Goal: Information Seeking & Learning: Learn about a topic

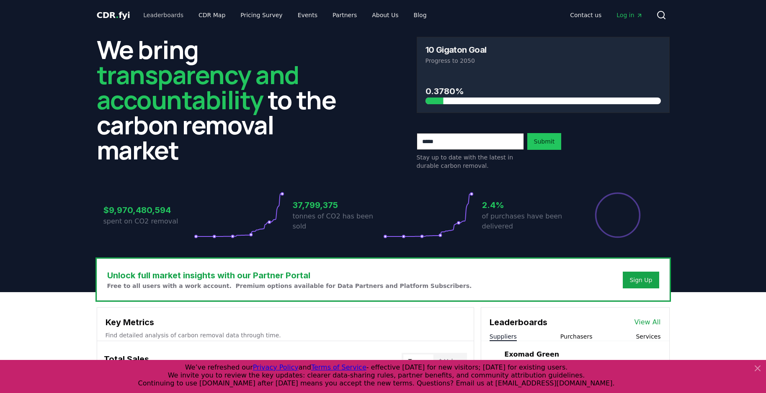
click at [149, 13] on link "Leaderboards" at bounding box center [163, 15] width 54 height 15
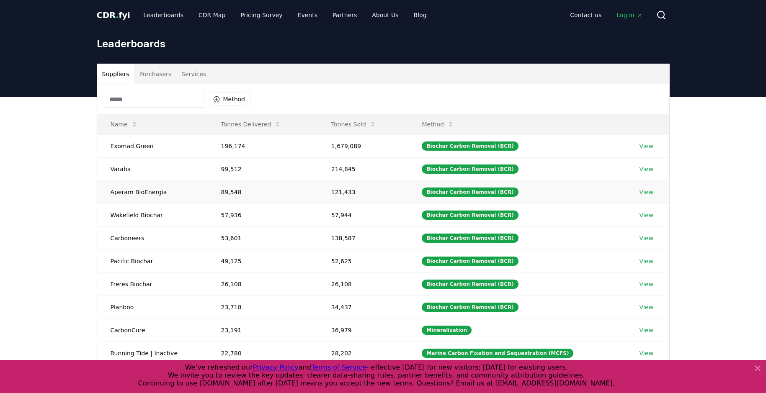
click at [133, 195] on td "Aperam BioEnergia" at bounding box center [152, 191] width 111 height 23
click at [646, 190] on link "View" at bounding box center [646, 192] width 14 height 8
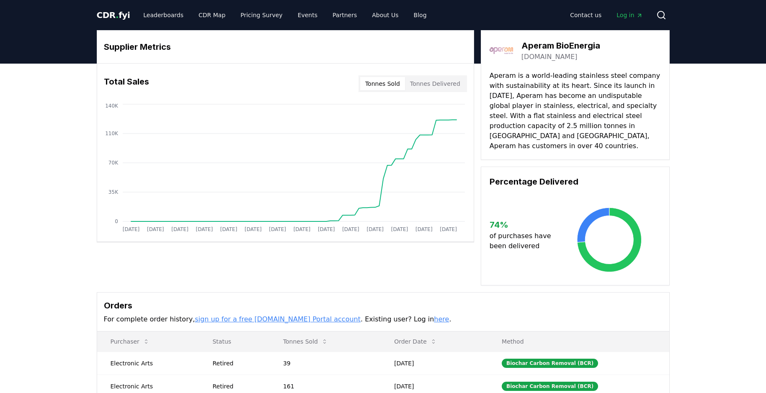
click at [716, 157] on div "Supplier Metrics Total Sales Tonnes Sold Tonnes Delivered Jan 2019 Jul 2019 Jan…" at bounding box center [383, 283] width 766 height 438
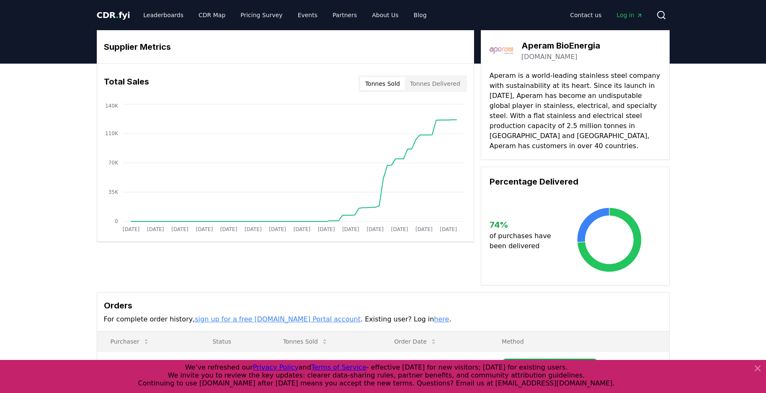
click at [724, 123] on div "Supplier Metrics Total Sales Tonnes Sold Tonnes Delivered Jan 2019 Jul 2019 Jan…" at bounding box center [383, 283] width 766 height 438
click at [510, 62] on div "Aperam BioEnergia aperambioenergia.com Aperam is a world-leading stainless stee…" at bounding box center [575, 95] width 189 height 130
click at [417, 43] on h3 "Supplier Metrics" at bounding box center [285, 47] width 363 height 13
drag, startPoint x: 722, startPoint y: 166, endPoint x: 718, endPoint y: 193, distance: 27.0
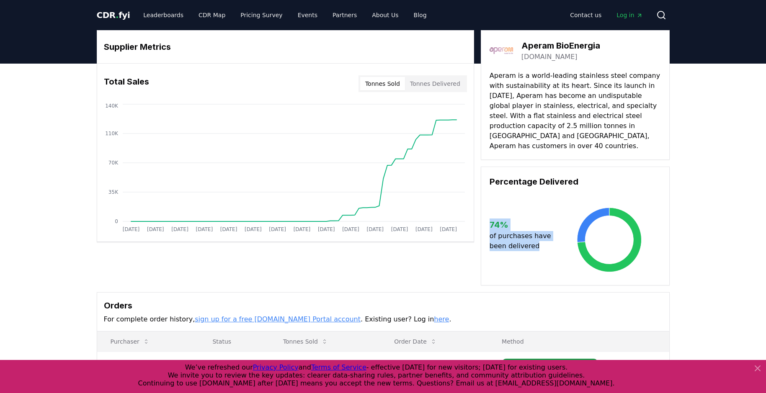
click at [718, 193] on div "Supplier Metrics Total Sales Tonnes Sold Tonnes Delivered Jan 2019 Jul 2019 Jan…" at bounding box center [383, 283] width 766 height 438
click at [711, 127] on div "Supplier Metrics Total Sales Tonnes Sold Tonnes Delivered Jan 2019 Jul 2019 Jan…" at bounding box center [383, 283] width 766 height 438
click at [541, 167] on div "Percentage Delivered 74 % of purchases have been delivered" at bounding box center [575, 226] width 189 height 119
click at [687, 159] on div "Supplier Metrics Total Sales Tonnes Sold Tonnes Delivered Jan 2019 Jul 2019 Jan…" at bounding box center [383, 283] width 766 height 438
drag, startPoint x: 722, startPoint y: 355, endPoint x: 691, endPoint y: 399, distance: 53.4
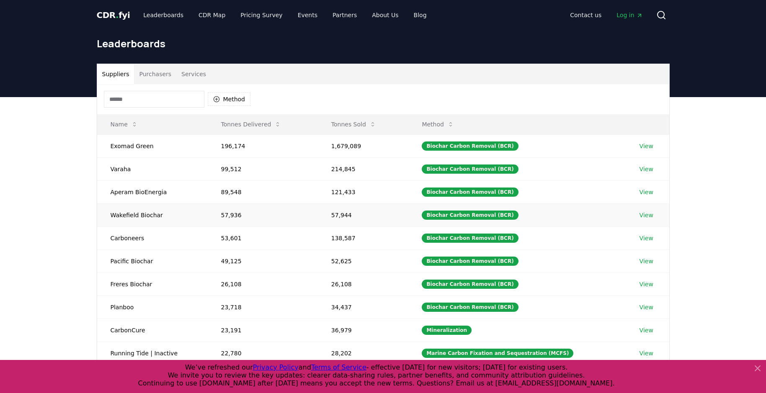
click at [644, 216] on link "View" at bounding box center [646, 215] width 14 height 8
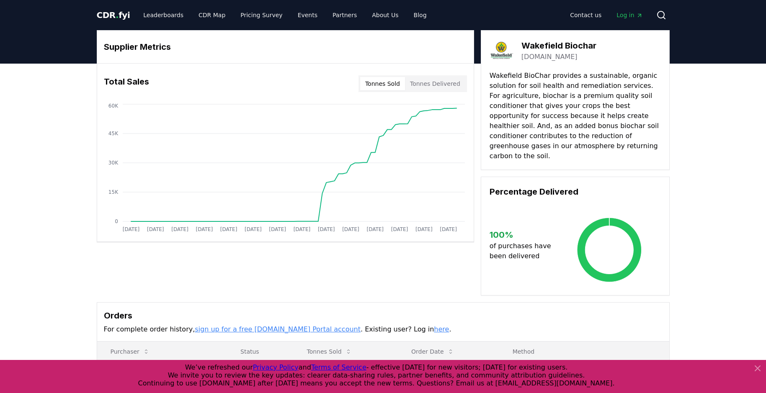
click at [547, 54] on link "wakefieldbiochar.com" at bounding box center [549, 57] width 56 height 10
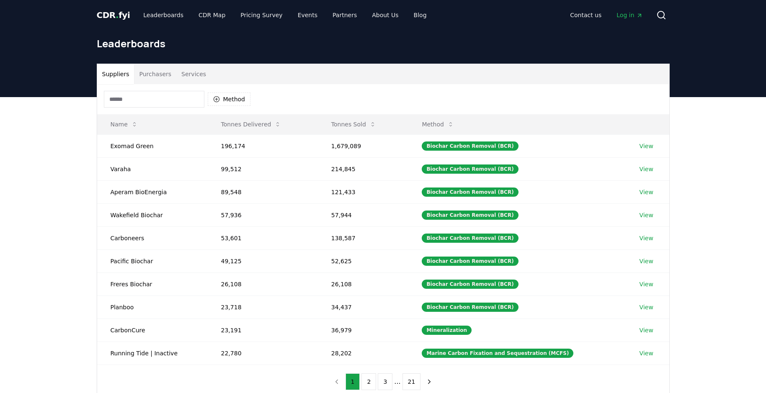
click at [126, 239] on td "Carboneers" at bounding box center [152, 238] width 111 height 23
click at [112, 332] on td "CarbonCure" at bounding box center [152, 330] width 111 height 23
click at [373, 379] on button "2" at bounding box center [368, 381] width 15 height 17
click at [369, 381] on button "2" at bounding box center [368, 381] width 15 height 17
click at [368, 379] on button "2" at bounding box center [368, 381] width 15 height 17
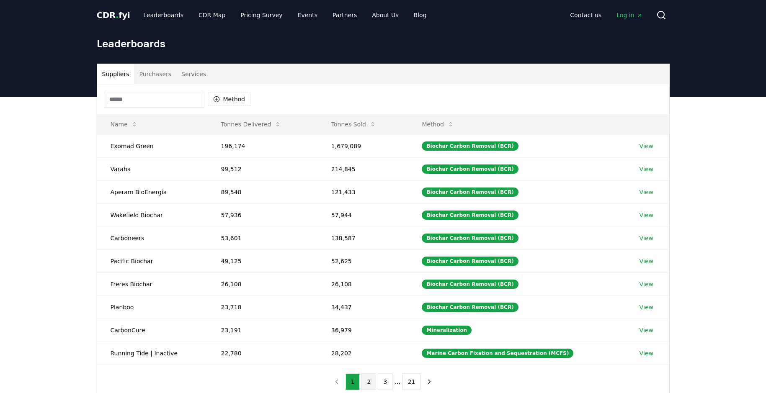
click at [368, 380] on button "2" at bounding box center [368, 381] width 15 height 17
click at [370, 380] on button "2" at bounding box center [368, 381] width 15 height 17
click at [370, 378] on button "2" at bounding box center [368, 381] width 15 height 17
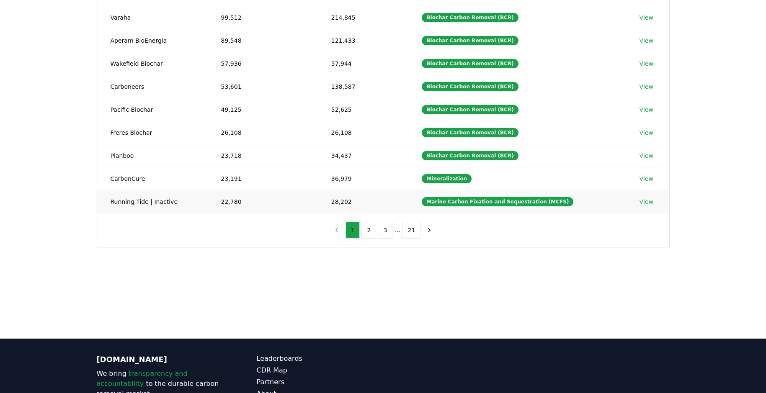
scroll to position [103, 0]
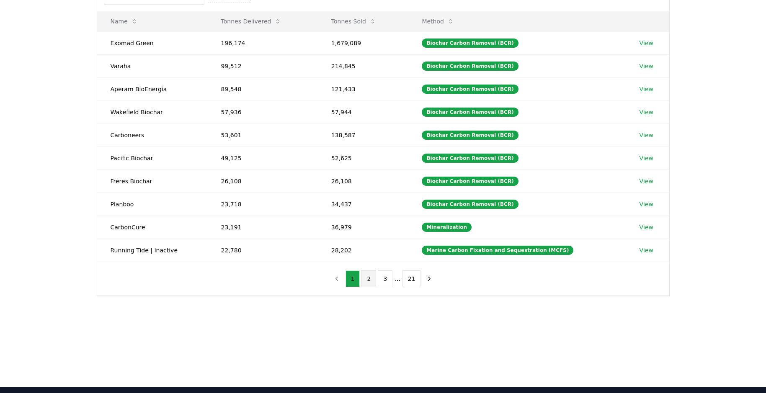
click at [370, 277] on button "2" at bounding box center [368, 278] width 15 height 17
click at [364, 258] on td "28,202" at bounding box center [363, 250] width 91 height 23
click at [290, 285] on div "Method Name Tonnes Delivered Tonnes Sold Method Exomad Green 196,174 1,679,089 …" at bounding box center [383, 138] width 572 height 314
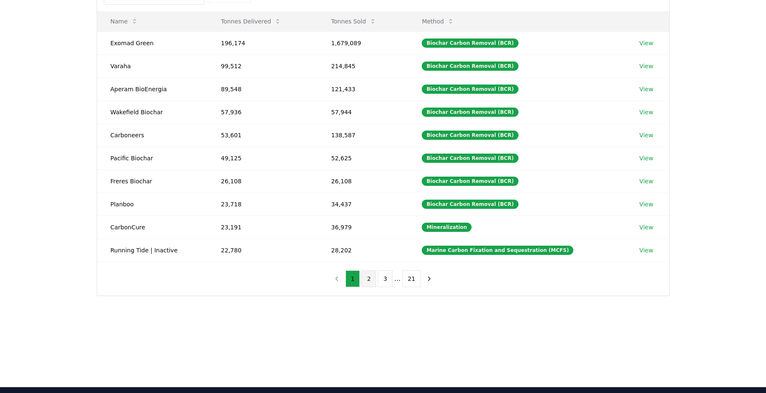
click at [370, 278] on button "2" at bounding box center [368, 278] width 15 height 17
click at [386, 276] on button "3" at bounding box center [385, 278] width 15 height 17
click at [371, 278] on button "2" at bounding box center [368, 278] width 15 height 17
click at [370, 278] on button "2" at bounding box center [368, 278] width 15 height 17
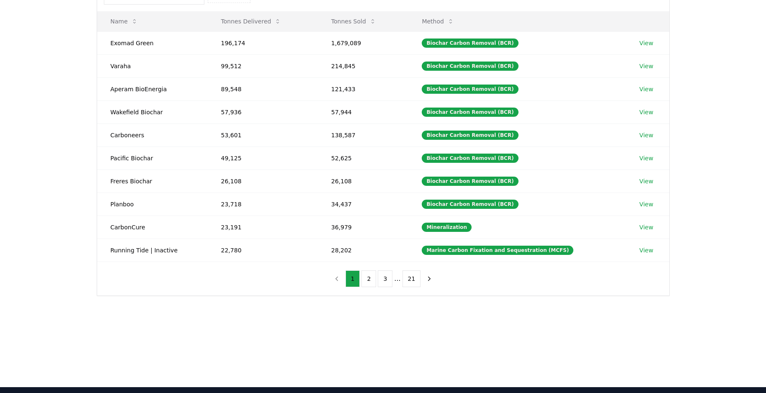
drag, startPoint x: 316, startPoint y: 336, endPoint x: 325, endPoint y: 330, distance: 10.9
click at [325, 330] on main "Suppliers Purchasers Services Method Name Tonnes Delivered Tonnes Sold Method E…" at bounding box center [383, 190] width 766 height 393
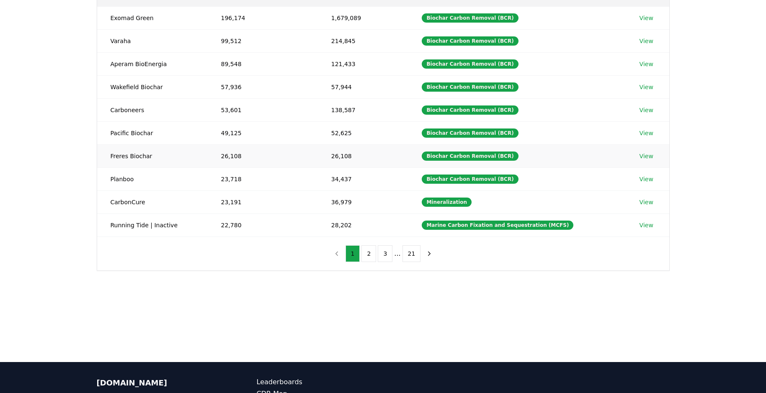
scroll to position [231, 0]
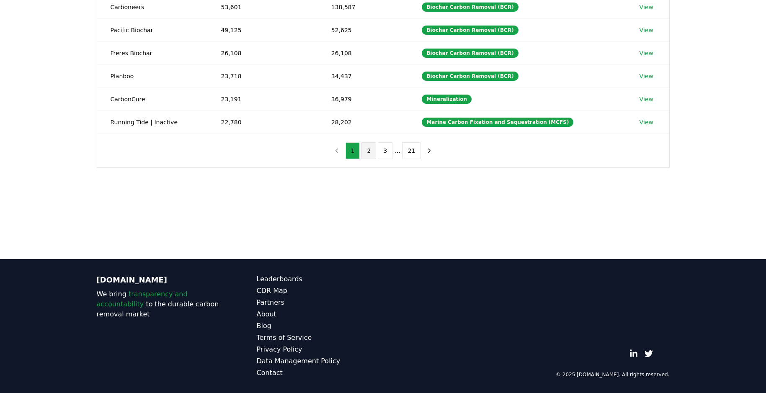
click at [369, 147] on button "2" at bounding box center [368, 150] width 15 height 17
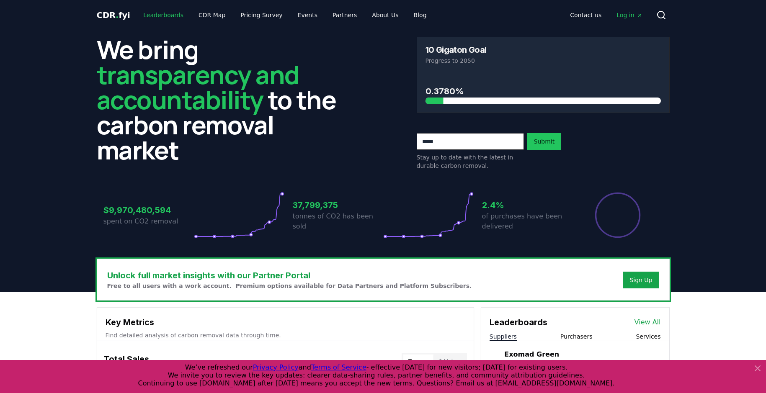
click at [155, 11] on link "Leaderboards" at bounding box center [163, 15] width 54 height 15
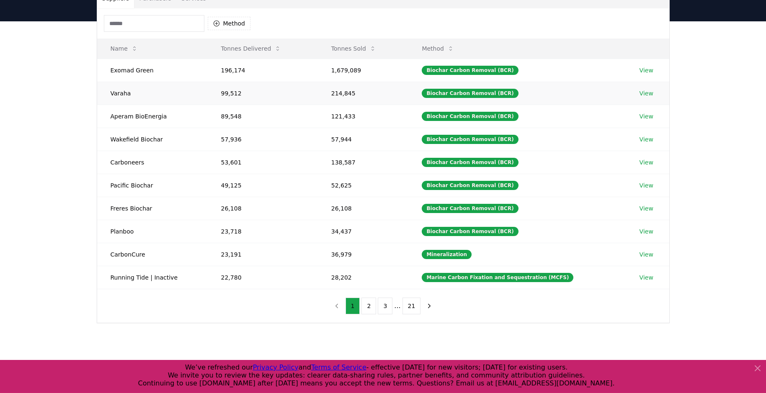
scroll to position [128, 0]
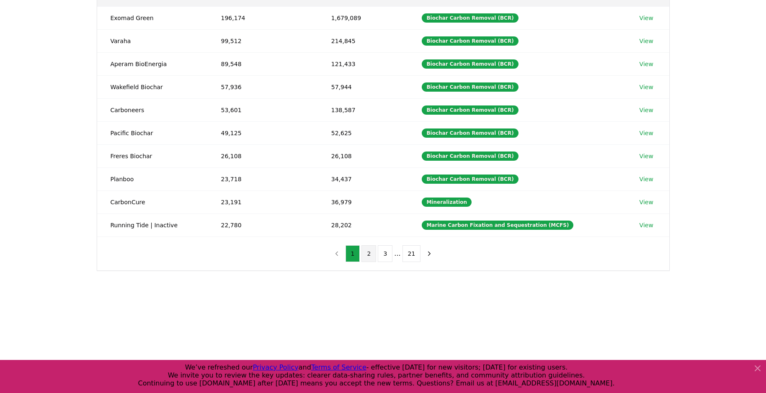
click at [373, 252] on button "2" at bounding box center [368, 253] width 15 height 17
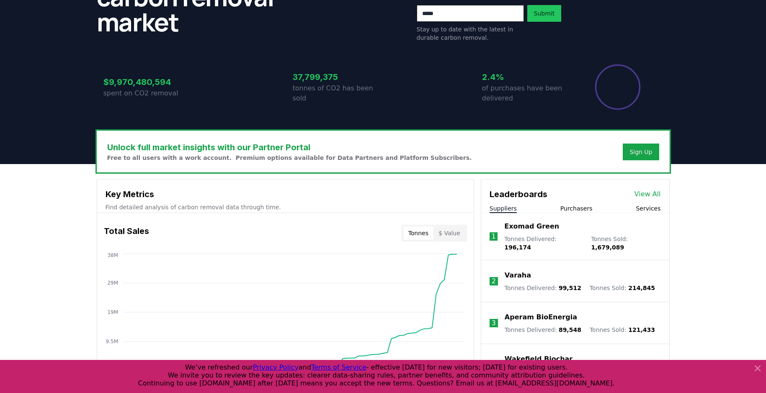
click at [355, 131] on div "We bring transparency and accountability to the carbon removal market 10 Gigato…" at bounding box center [383, 16] width 586 height 229
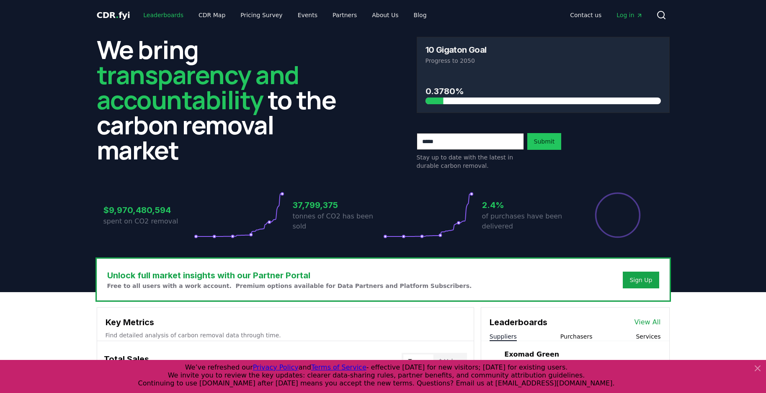
click at [157, 14] on link "Leaderboards" at bounding box center [163, 15] width 54 height 15
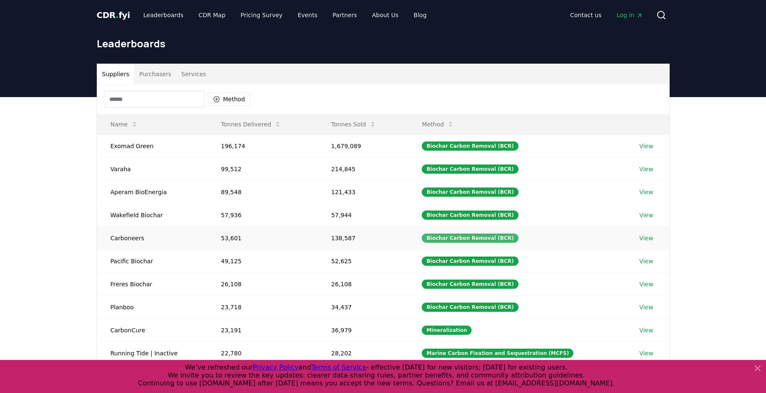
click at [451, 238] on div "Biochar Carbon Removal (BCR)" at bounding box center [470, 238] width 96 height 9
click at [645, 237] on link "View" at bounding box center [646, 238] width 14 height 8
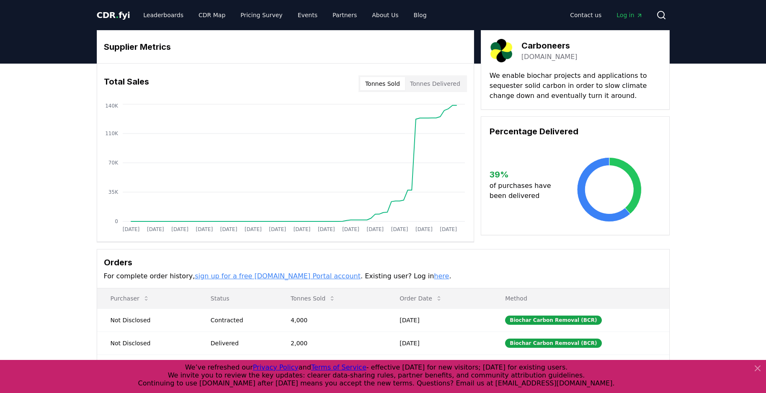
drag, startPoint x: 323, startPoint y: 239, endPoint x: 338, endPoint y: 245, distance: 16.6
click at [494, 243] on div "Supplier Metrics Total Sales Tonnes Sold Tonnes Delivered Jan 2019 Jul 2019 Jan…" at bounding box center [383, 227] width 586 height 394
click at [436, 84] on button "Tonnes Delivered" at bounding box center [435, 83] width 60 height 13
click at [398, 84] on button "Tonnes Sold" at bounding box center [382, 83] width 45 height 13
click at [441, 81] on button "Tonnes Delivered" at bounding box center [435, 83] width 60 height 13
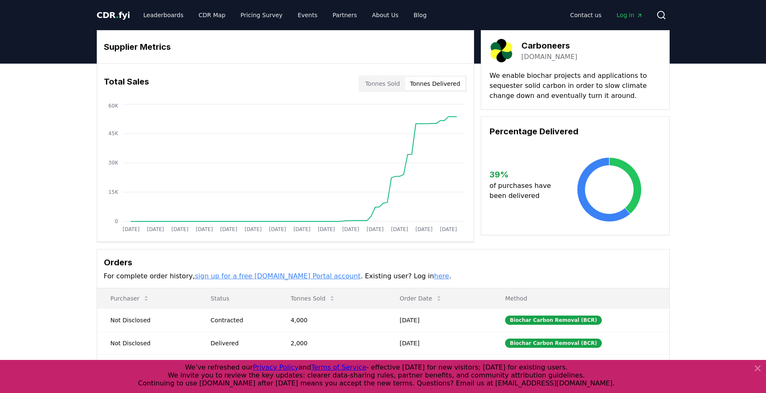
click at [543, 54] on link "dutchcarboneers.com" at bounding box center [549, 57] width 56 height 10
click at [535, 54] on link "dutchcarboneers.com" at bounding box center [549, 57] width 56 height 10
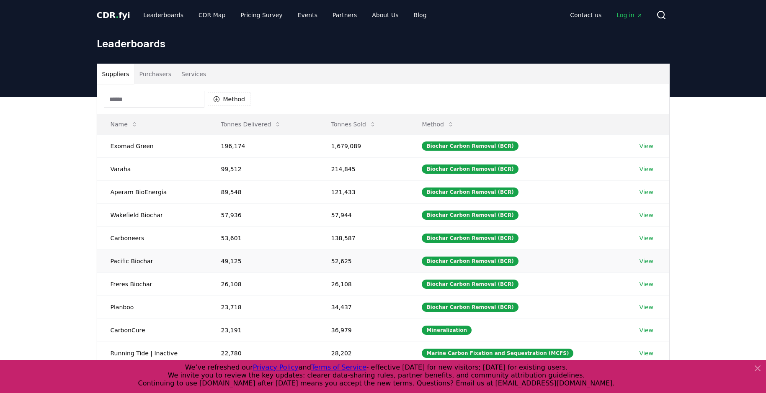
click at [644, 259] on link "View" at bounding box center [646, 261] width 14 height 8
click at [646, 284] on link "View" at bounding box center [646, 284] width 14 height 8
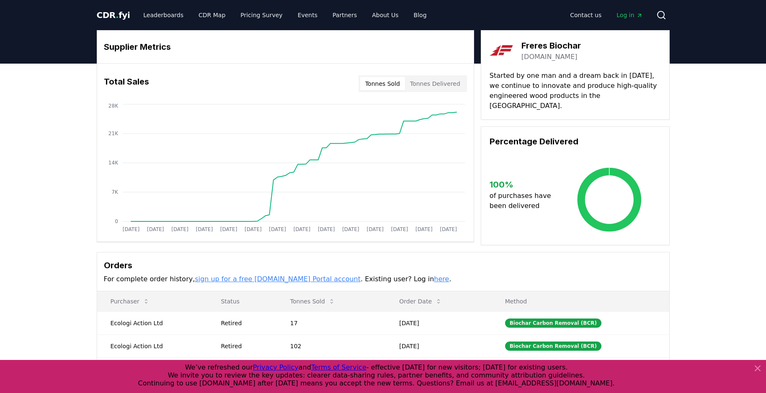
click at [533, 53] on link "[DOMAIN_NAME]" at bounding box center [549, 57] width 56 height 10
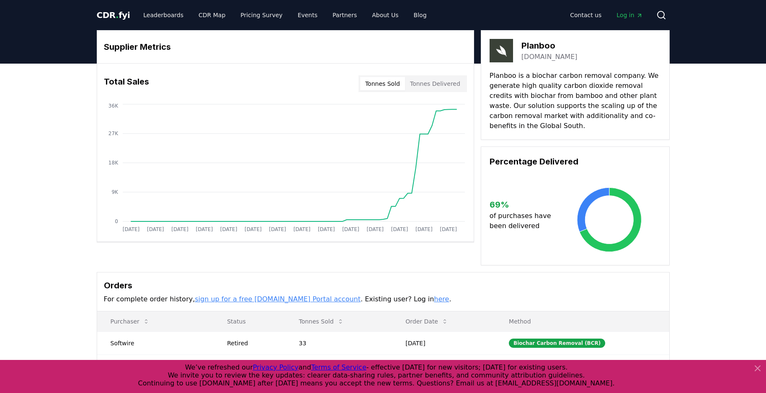
click at [536, 56] on link "[DOMAIN_NAME]" at bounding box center [549, 57] width 56 height 10
